Goal: Task Accomplishment & Management: Manage account settings

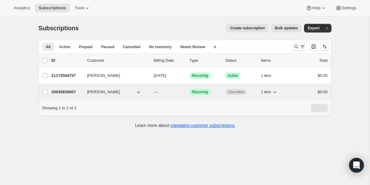
click at [64, 91] on p "20935835957" at bounding box center [67, 92] width 31 height 6
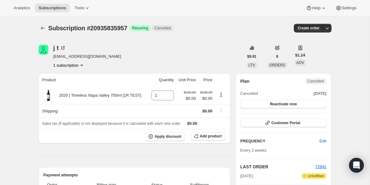
click at [42, 30] on icon "Subscriptions" at bounding box center [43, 28] width 6 height 6
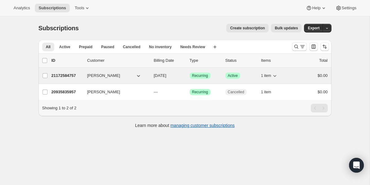
click at [67, 75] on p "21172584757" at bounding box center [67, 76] width 31 height 6
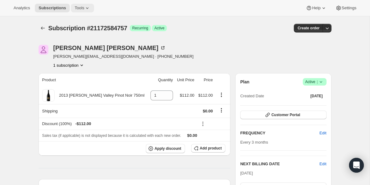
click at [88, 8] on icon at bounding box center [87, 8] width 6 height 6
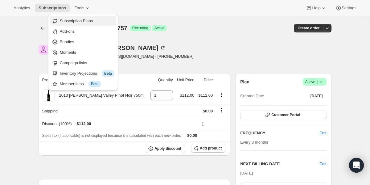
click at [83, 22] on span "Subscription Plans" at bounding box center [76, 21] width 33 height 5
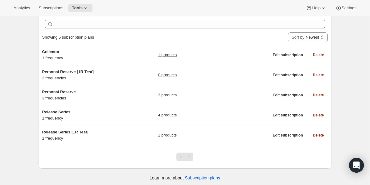
scroll to position [28, 0]
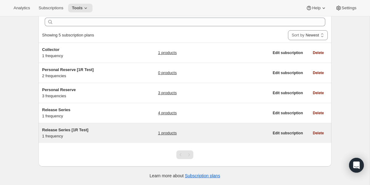
click at [68, 129] on span "Release Series [1R Test]" at bounding box center [65, 129] width 46 height 5
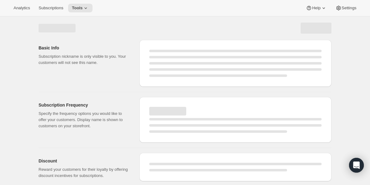
select select "WEEK"
select select "MONTH"
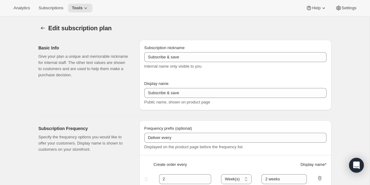
type input "Release Series [1R Test]"
type input "1"
select select "YEAR"
type input "Yearly"
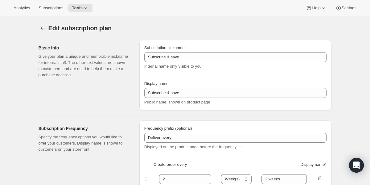
type input "5"
checkbox input "true"
select select "YEARDAY"
click at [41, 29] on icon "Subscription plans" at bounding box center [43, 28] width 6 height 6
